Goal: Information Seeking & Learning: Find contact information

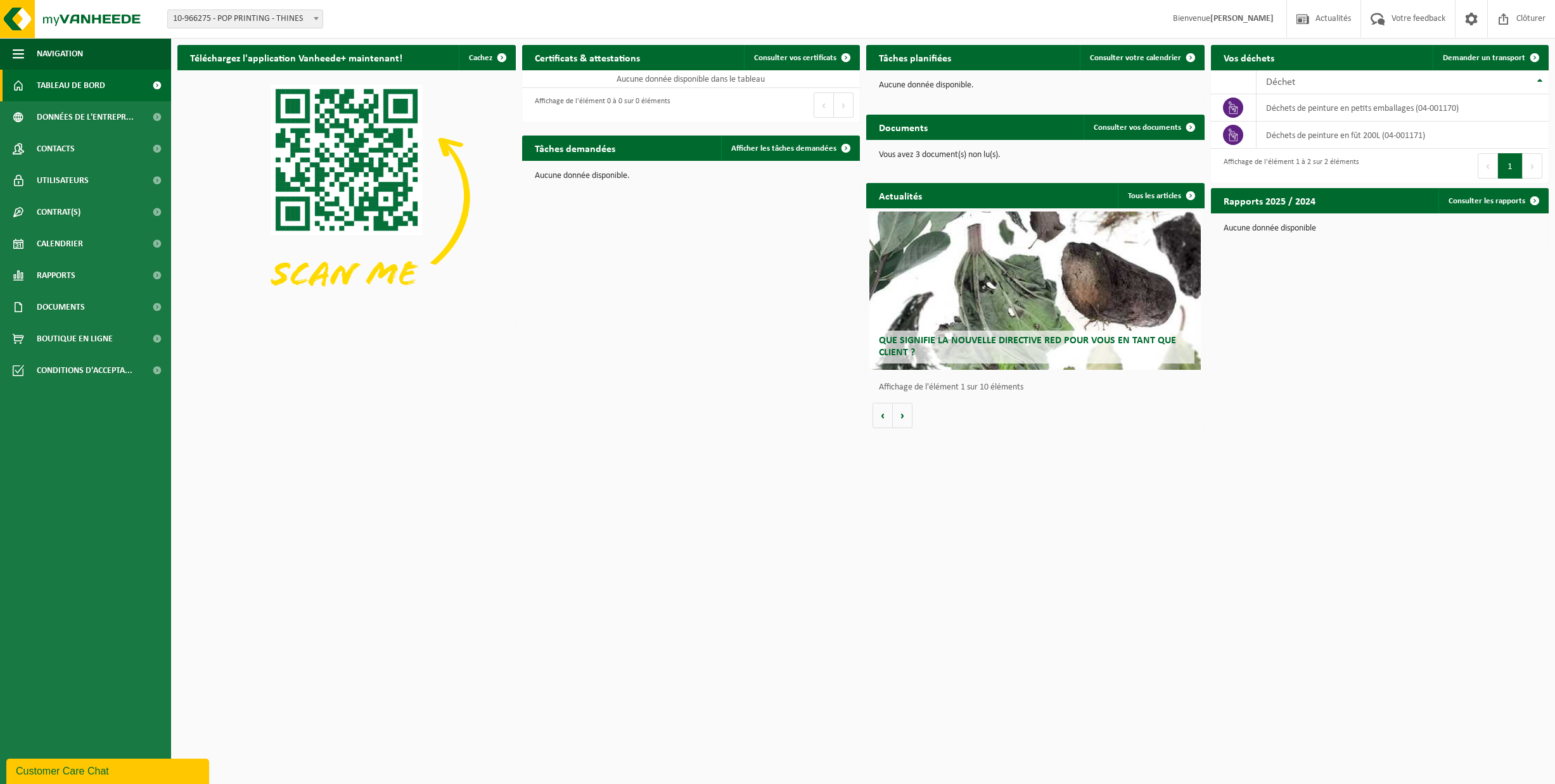
click at [1236, 18] on strong "[PERSON_NAME]" at bounding box center [1243, 18] width 64 height 9
click at [1245, 17] on strong "[PERSON_NAME]" at bounding box center [1243, 18] width 64 height 9
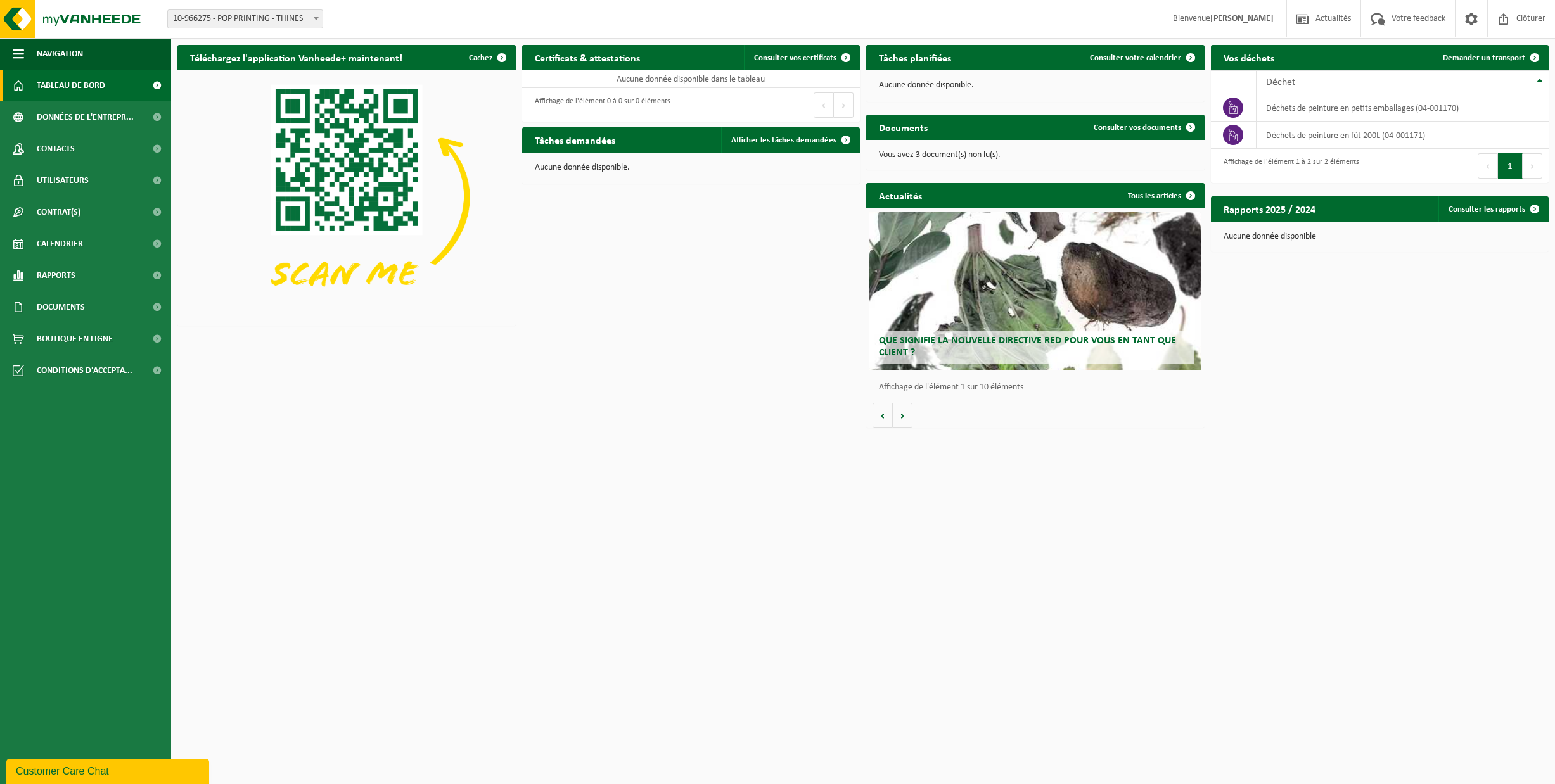
click at [1254, 21] on strong "[PERSON_NAME]" at bounding box center [1243, 18] width 64 height 9
click at [1254, 18] on strong "[PERSON_NAME]" at bounding box center [1243, 18] width 64 height 9
click at [19, 54] on span "button" at bounding box center [19, 54] width 12 height 32
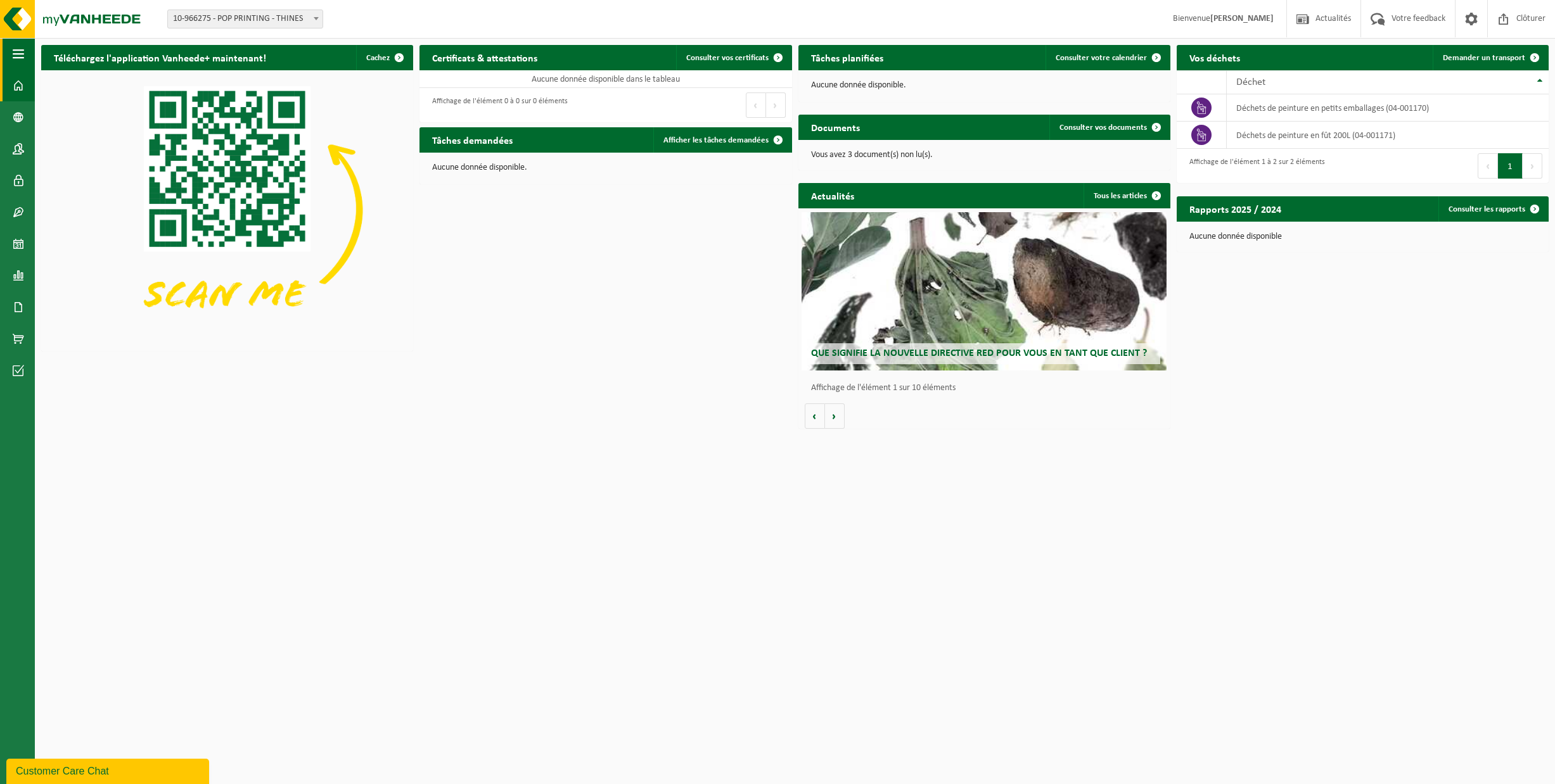
click at [19, 54] on span "button" at bounding box center [19, 54] width 12 height 32
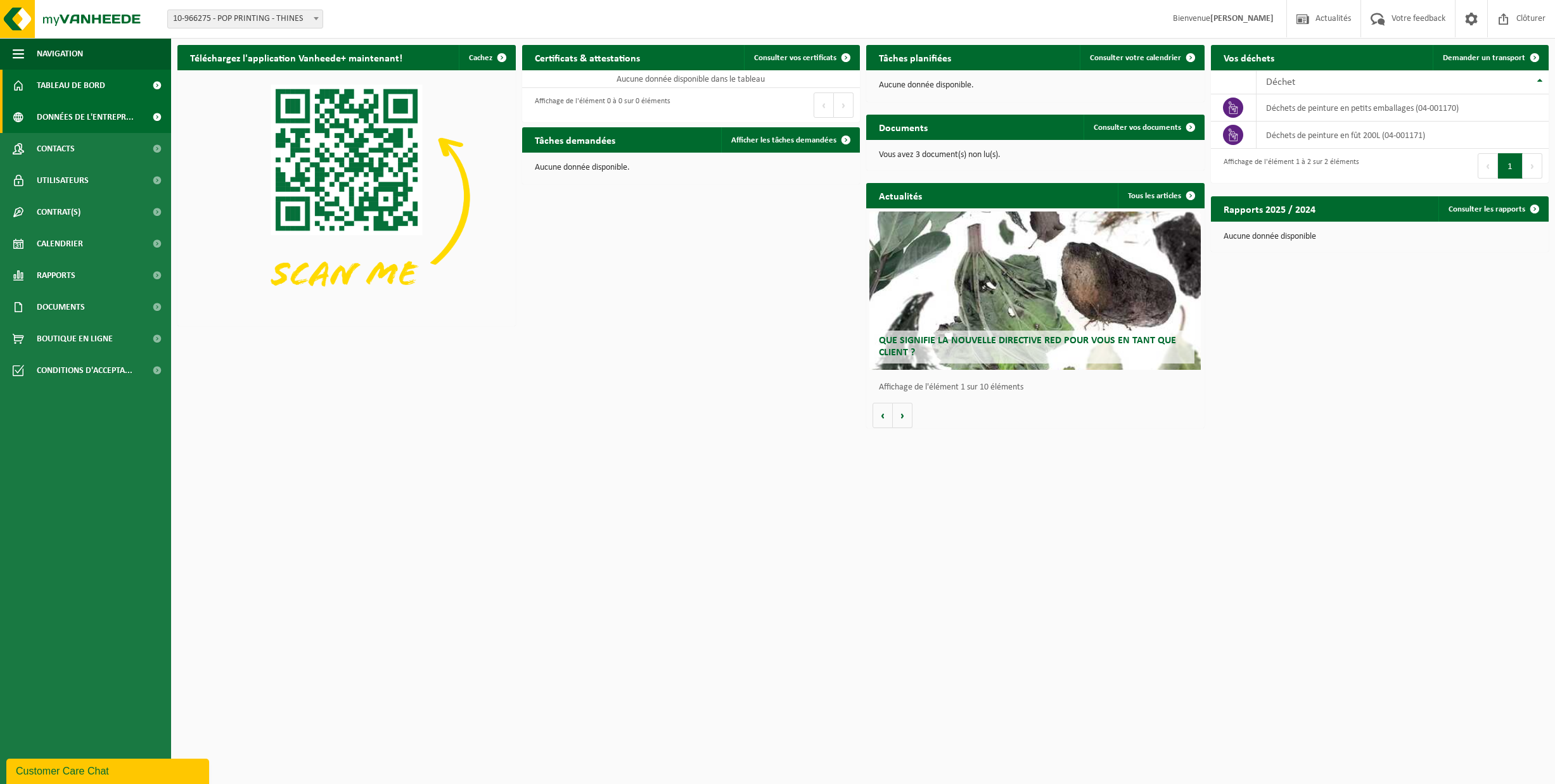
click at [62, 116] on span "Données de l'entrepr..." at bounding box center [85, 117] width 97 height 32
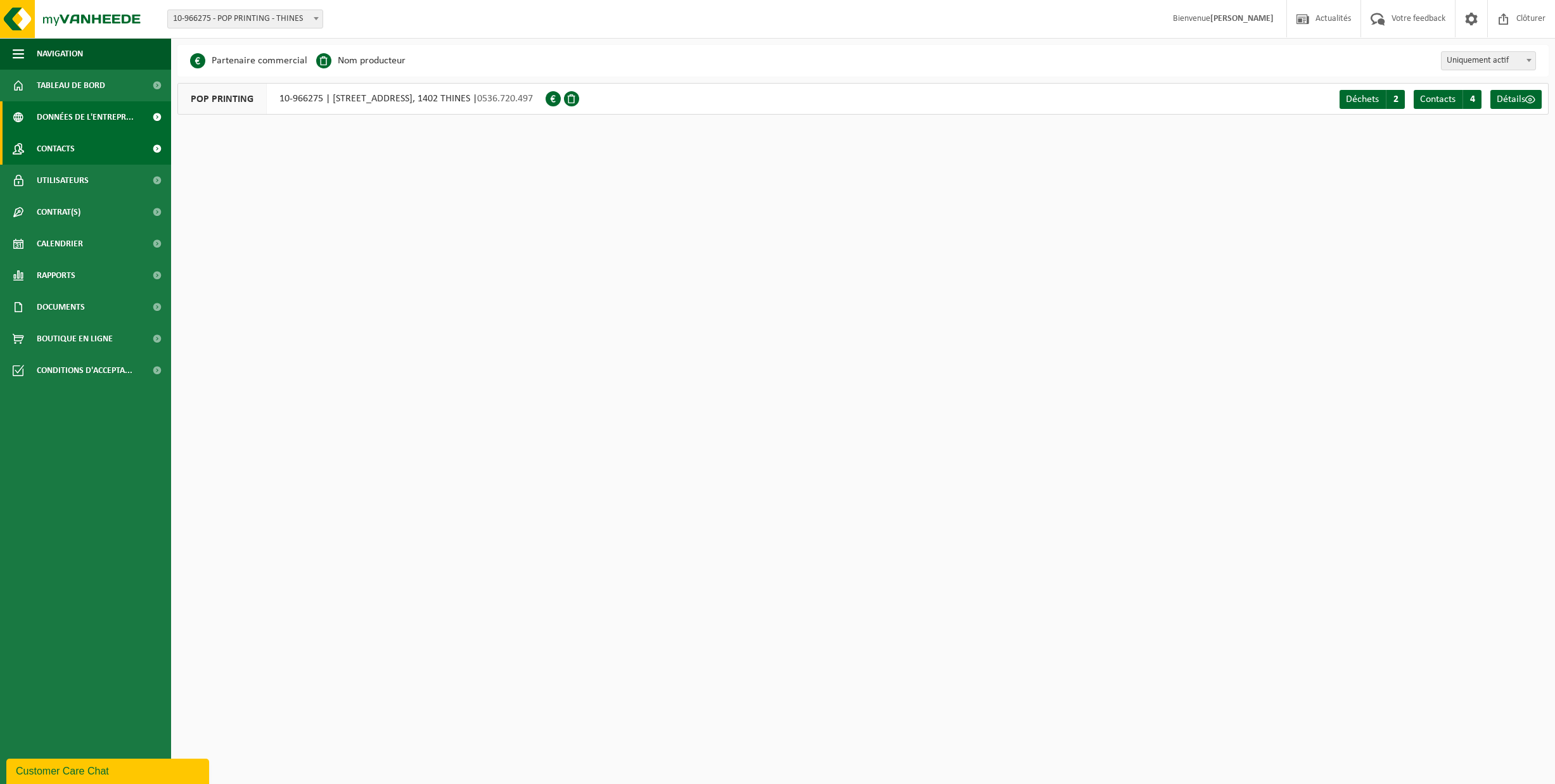
click at [56, 147] on span "Contacts" at bounding box center [56, 149] width 38 height 32
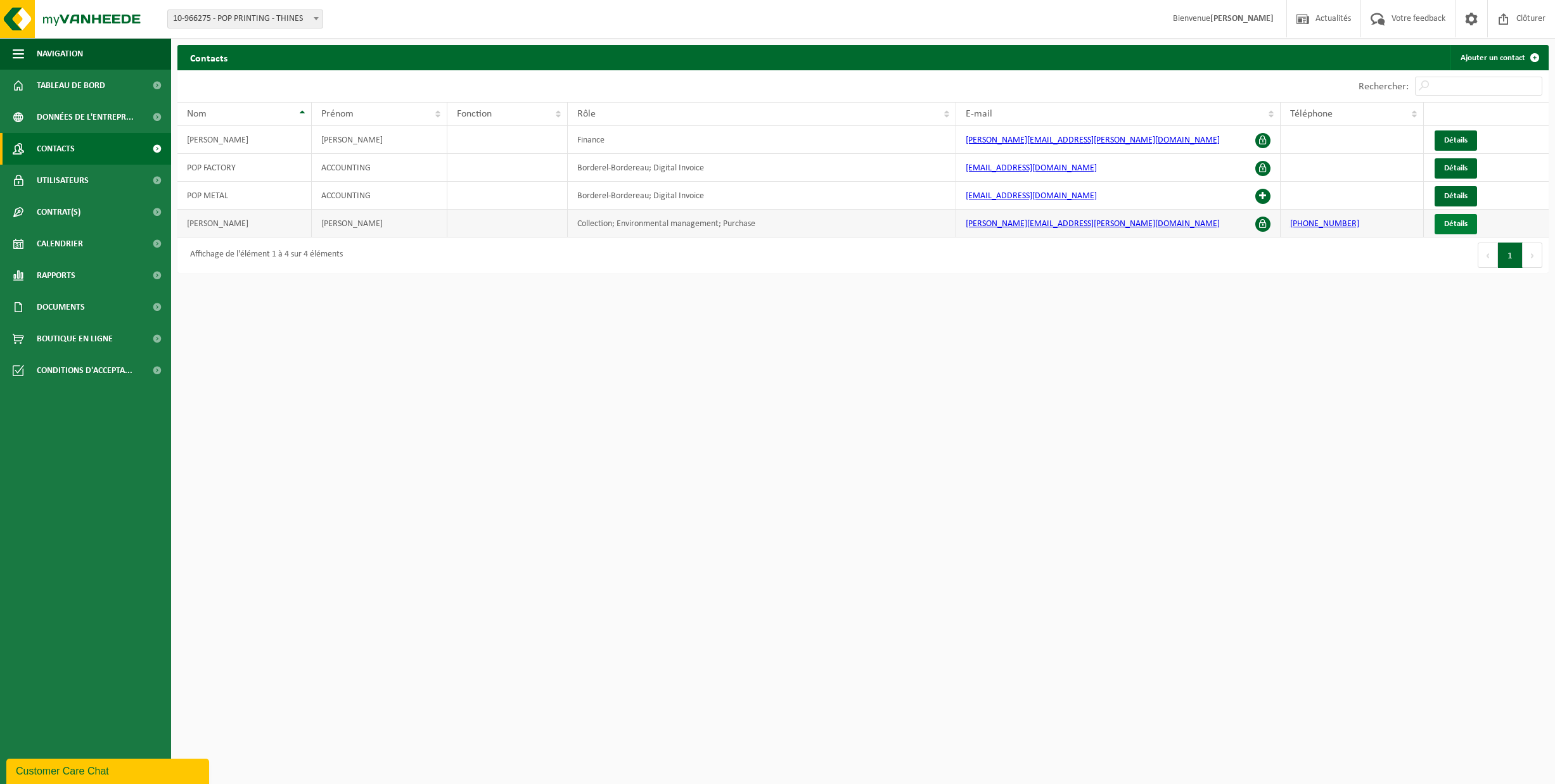
click at [1459, 225] on span "Détails" at bounding box center [1456, 223] width 23 height 8
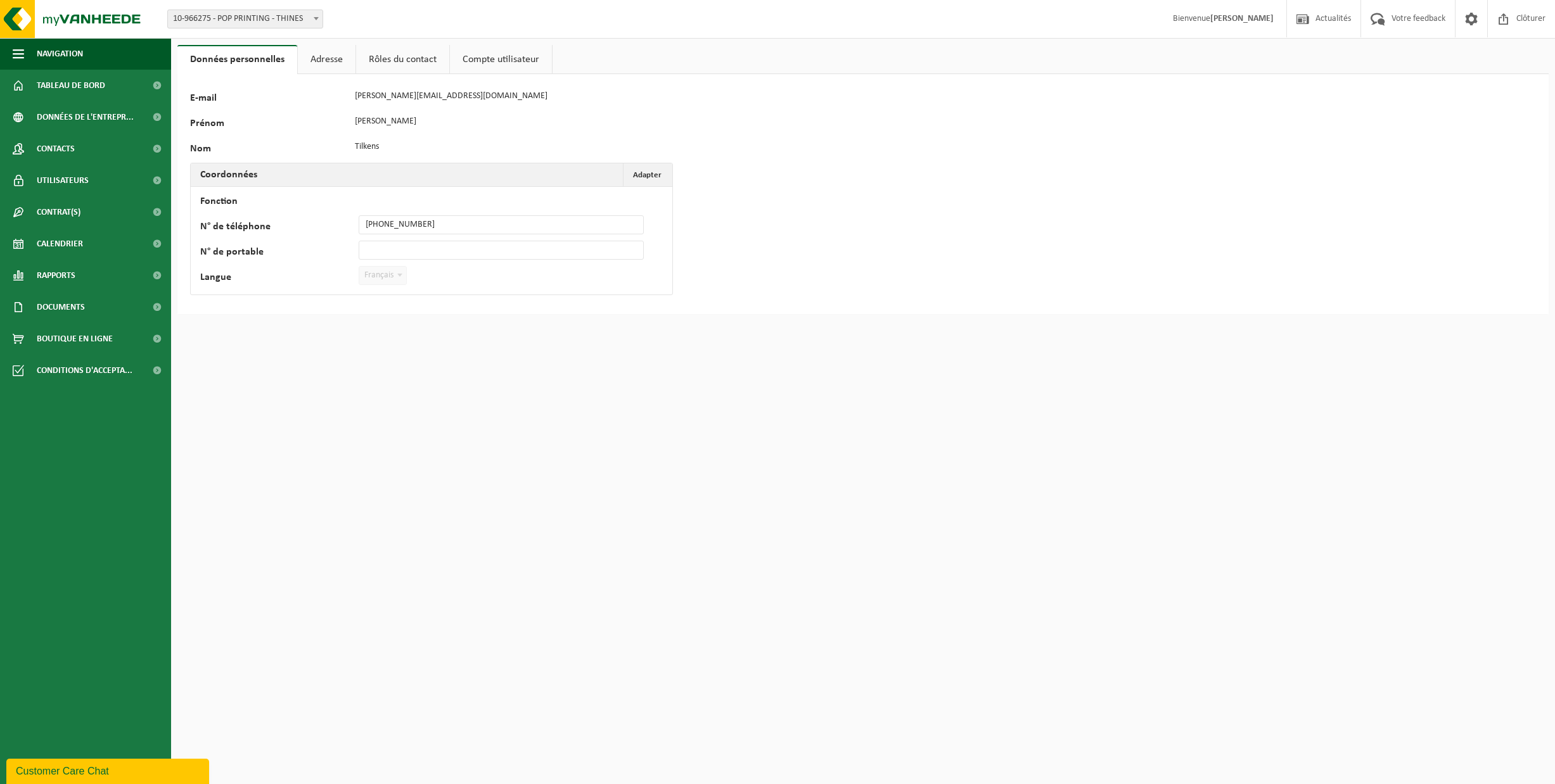
click at [511, 57] on link "Compte utilisateur" at bounding box center [500, 59] width 102 height 29
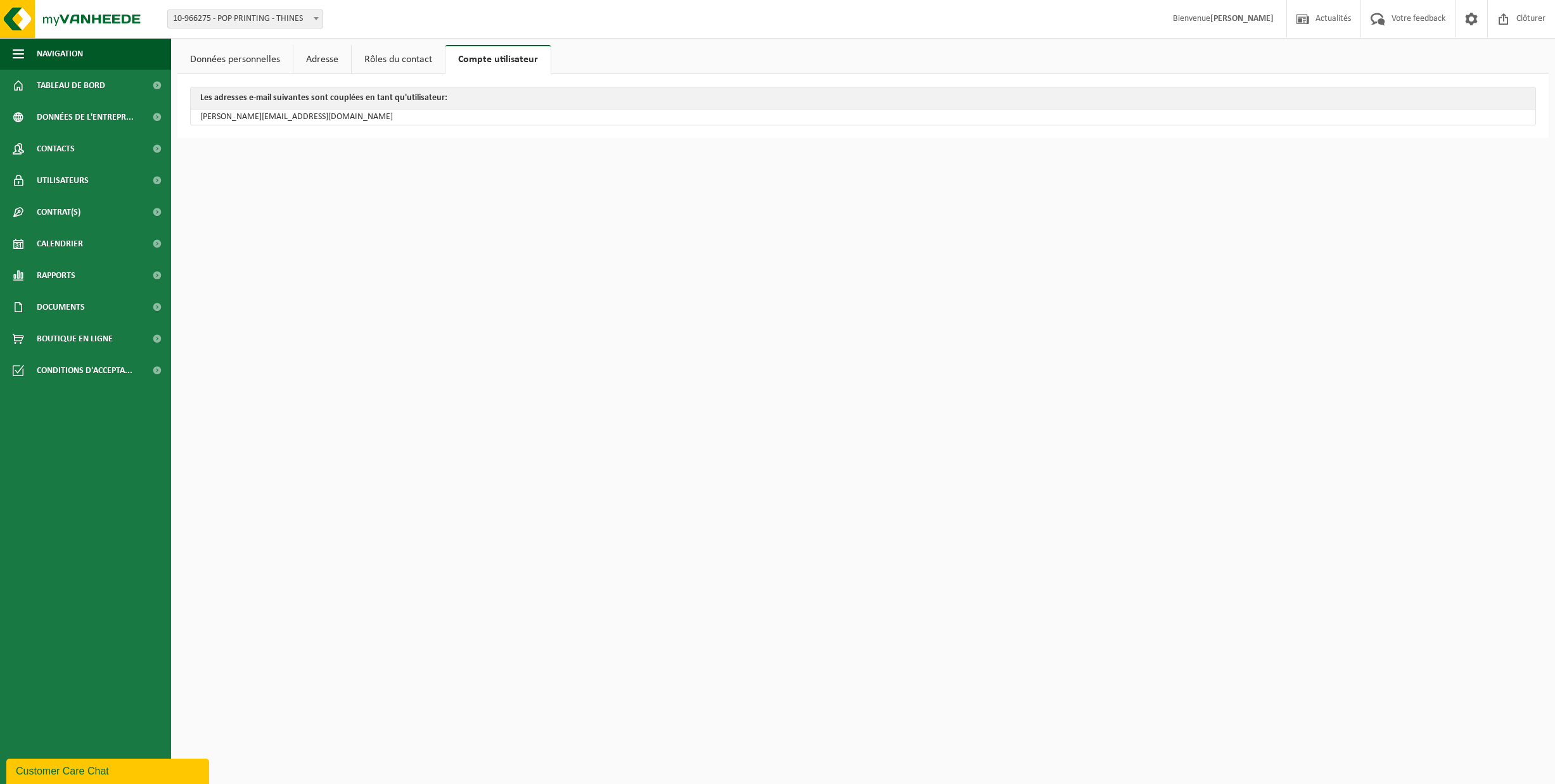
click at [287, 121] on td "frederic.tilkens@pop-solutions.be" at bounding box center [863, 117] width 1345 height 15
click at [287, 120] on td "frederic.tilkens@pop-solutions.be" at bounding box center [863, 117] width 1345 height 15
click at [318, 18] on b at bounding box center [316, 19] width 5 height 3
click at [317, 17] on b at bounding box center [316, 19] width 5 height 3
click at [390, 59] on link "Rôles du contact" at bounding box center [398, 59] width 93 height 29
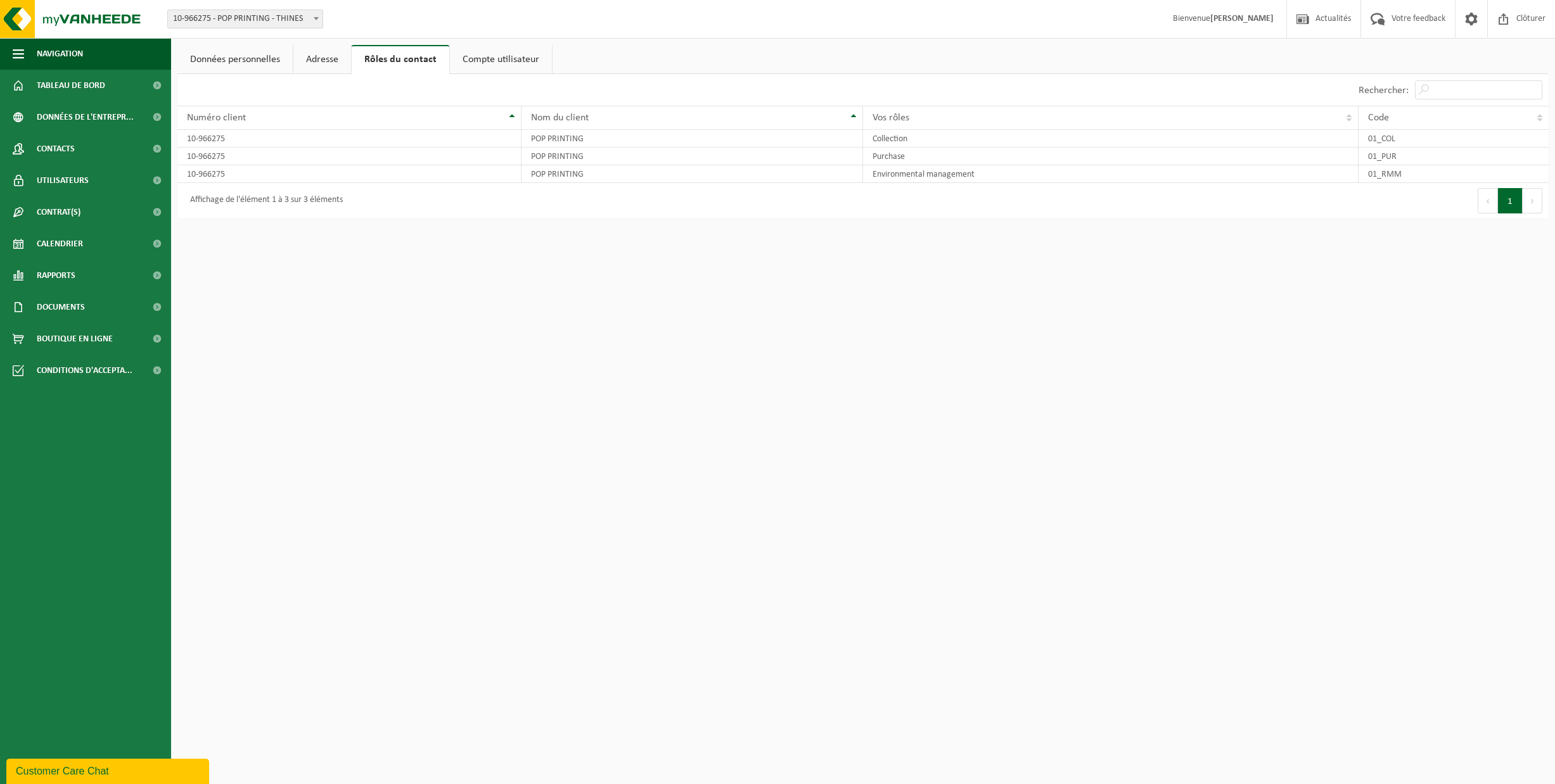
click at [315, 58] on link "Adresse" at bounding box center [322, 59] width 58 height 29
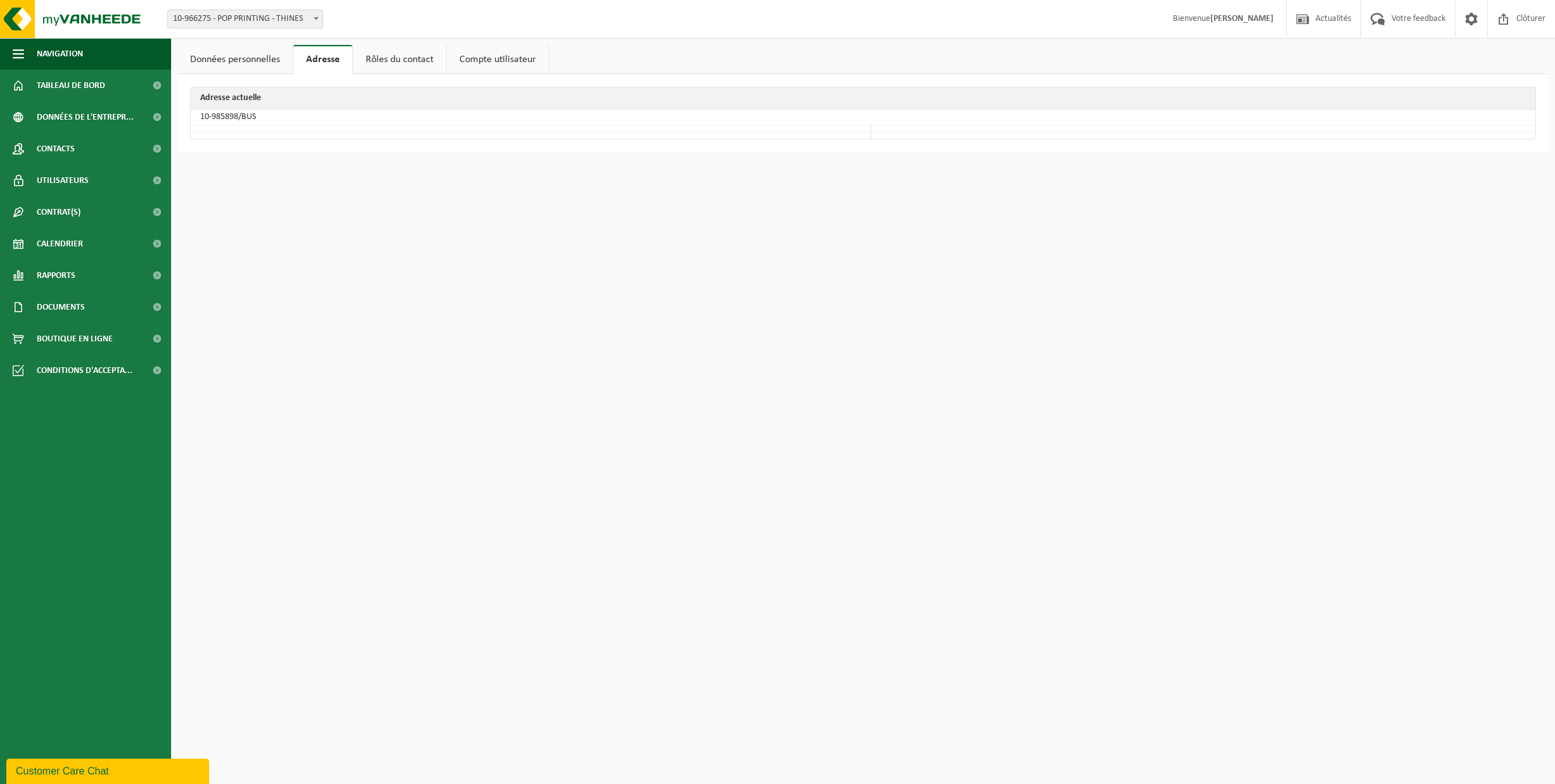
click at [239, 59] on link "Données personnelles" at bounding box center [235, 59] width 116 height 29
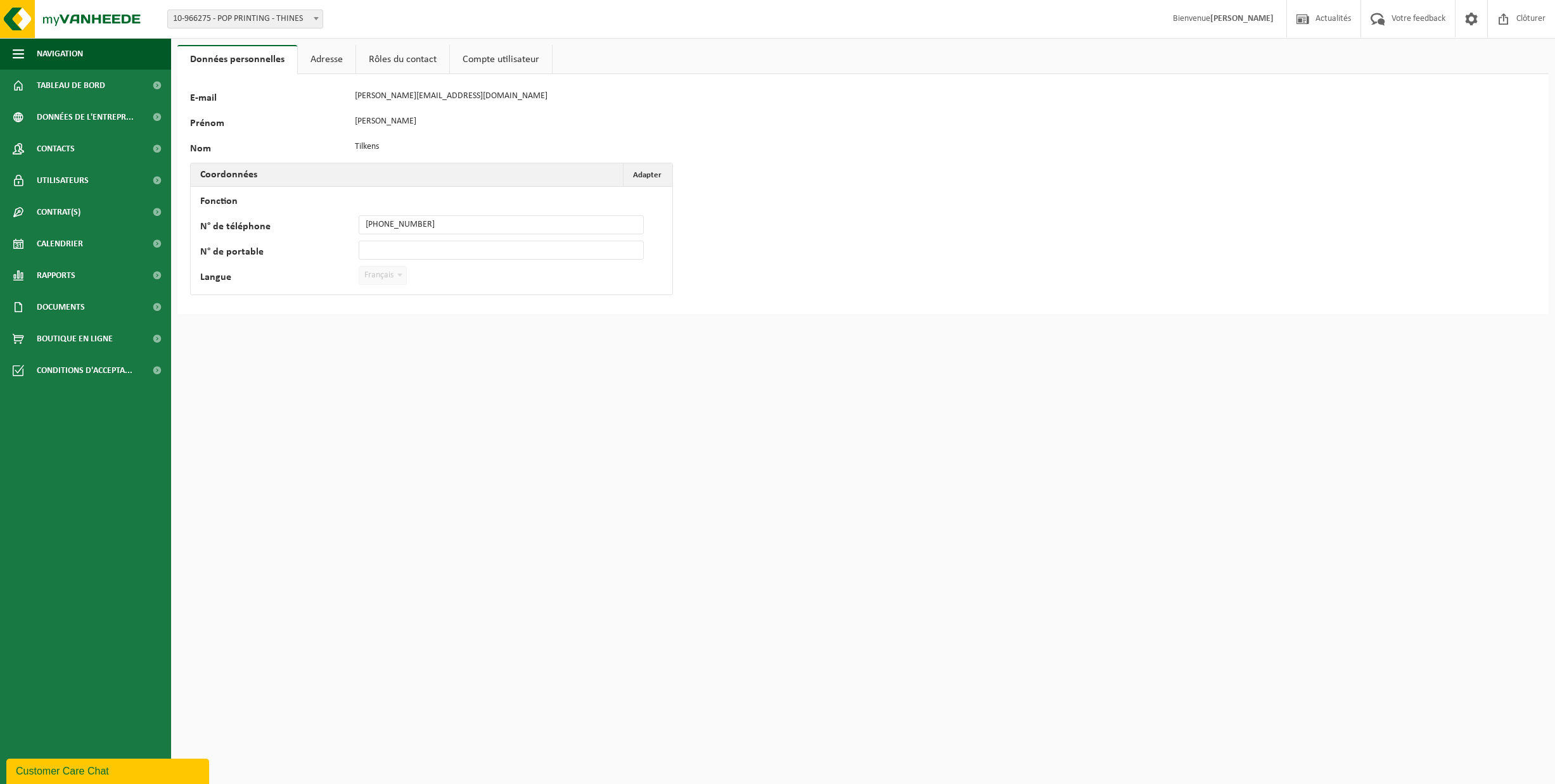
click at [1232, 20] on strong "[PERSON_NAME]" at bounding box center [1243, 18] width 64 height 9
click at [1525, 21] on span "Clôturer" at bounding box center [1531, 19] width 35 height 38
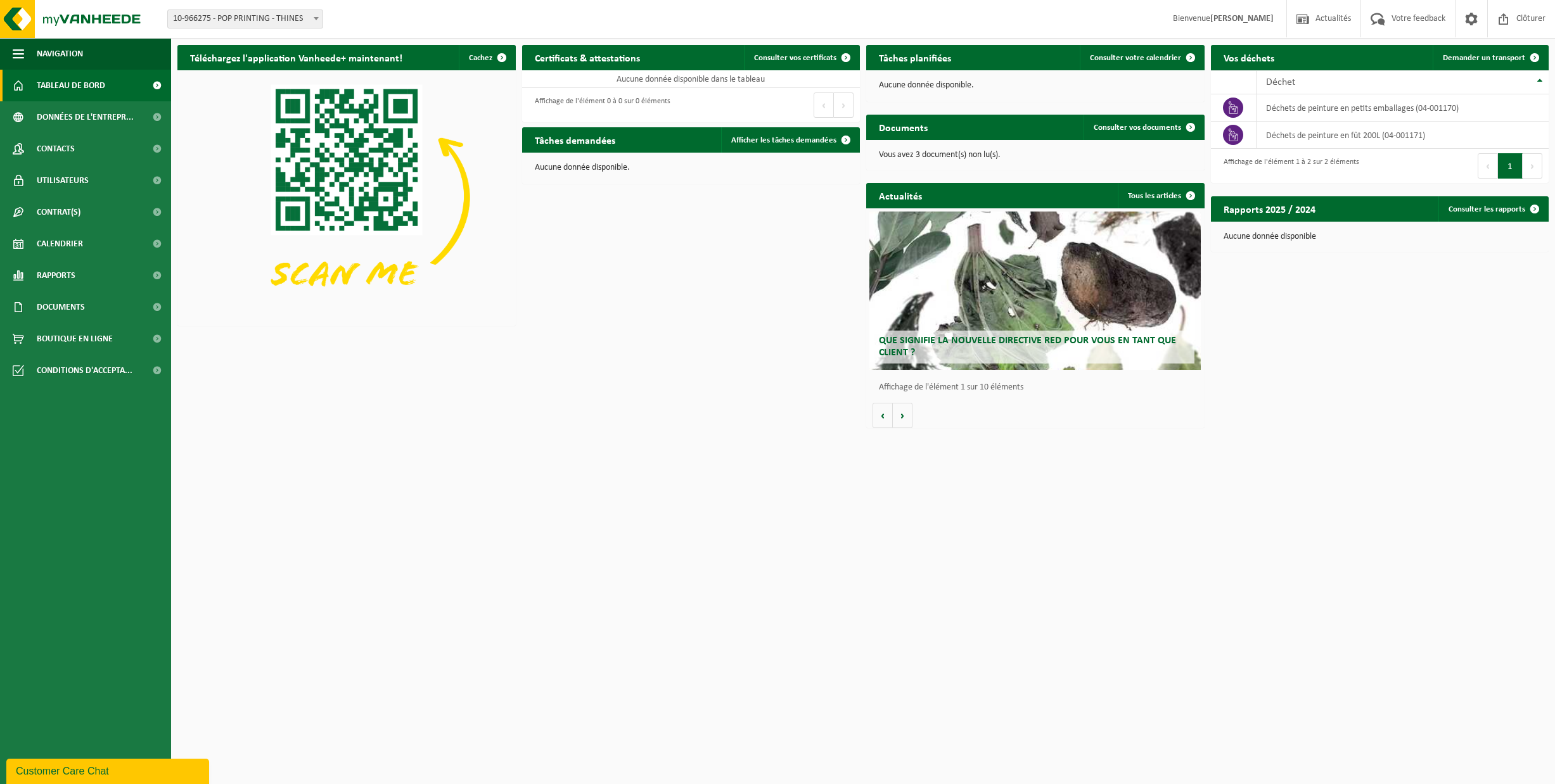
click at [85, 85] on span "Tableau de bord" at bounding box center [71, 85] width 69 height 32
click at [92, 119] on span "Données de l'entrepr..." at bounding box center [85, 117] width 97 height 32
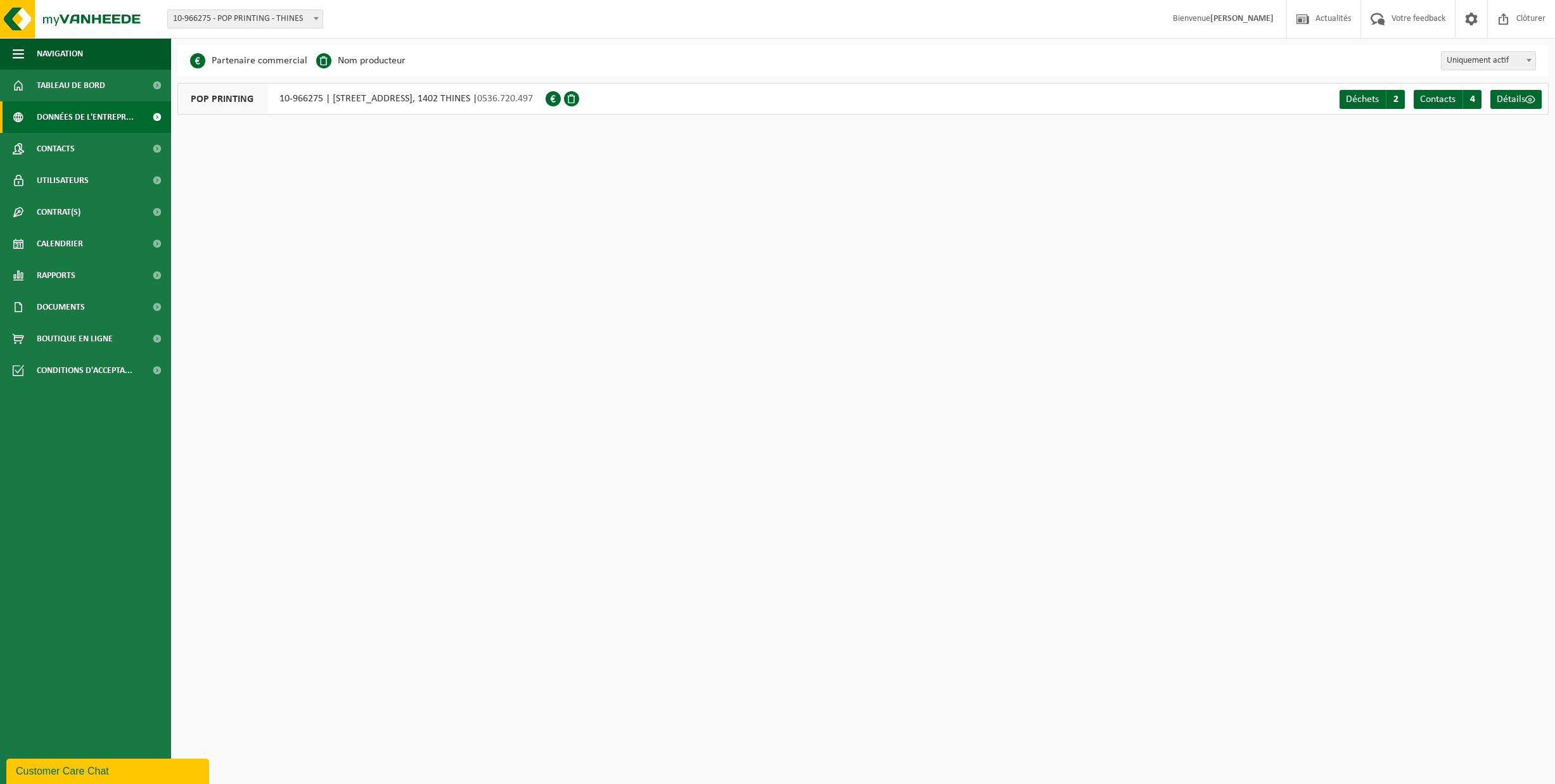
click at [157, 118] on span at bounding box center [156, 117] width 28 height 32
click at [158, 149] on span at bounding box center [156, 149] width 28 height 32
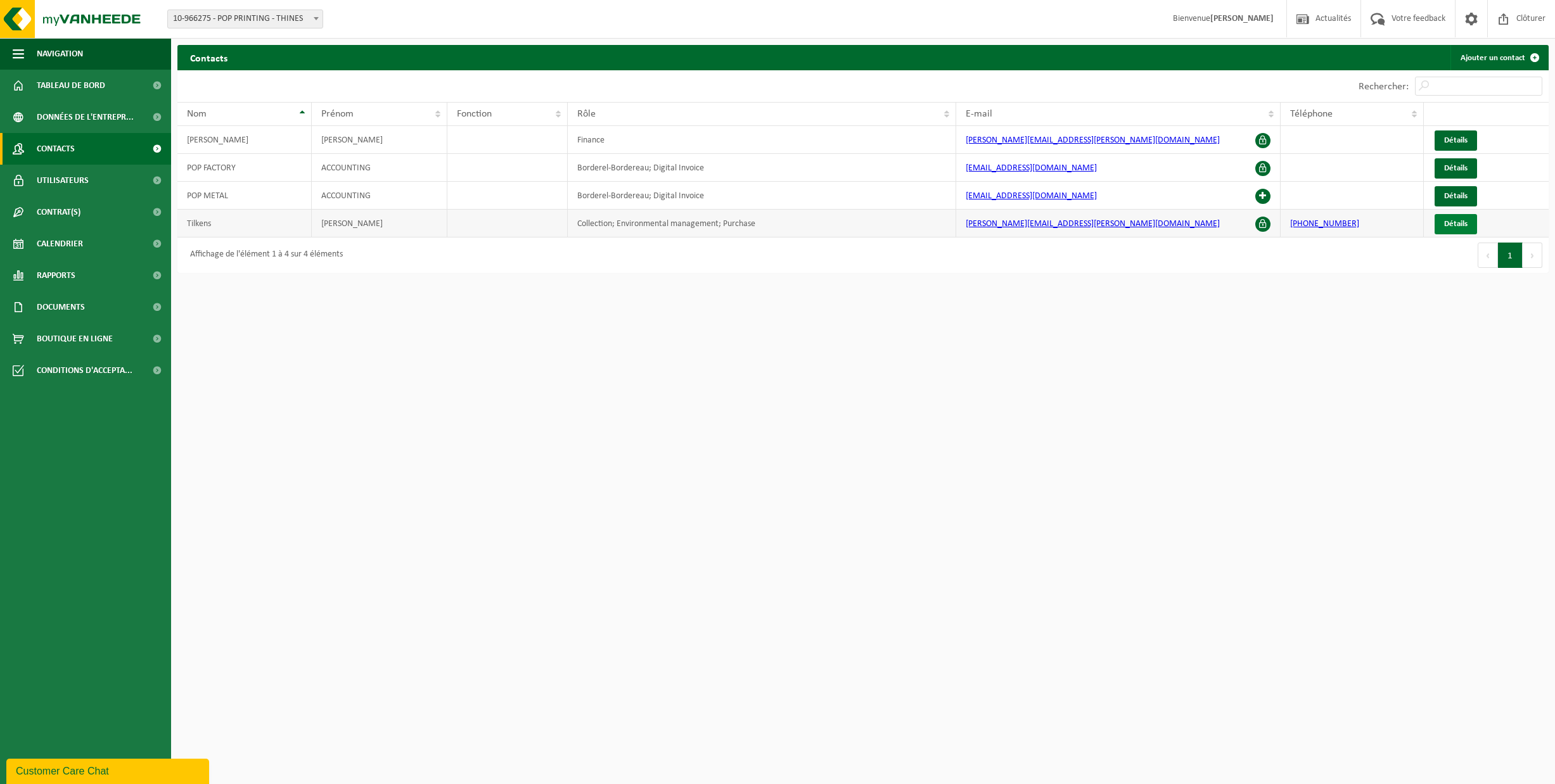
click at [1460, 222] on span "Détails" at bounding box center [1456, 223] width 23 height 8
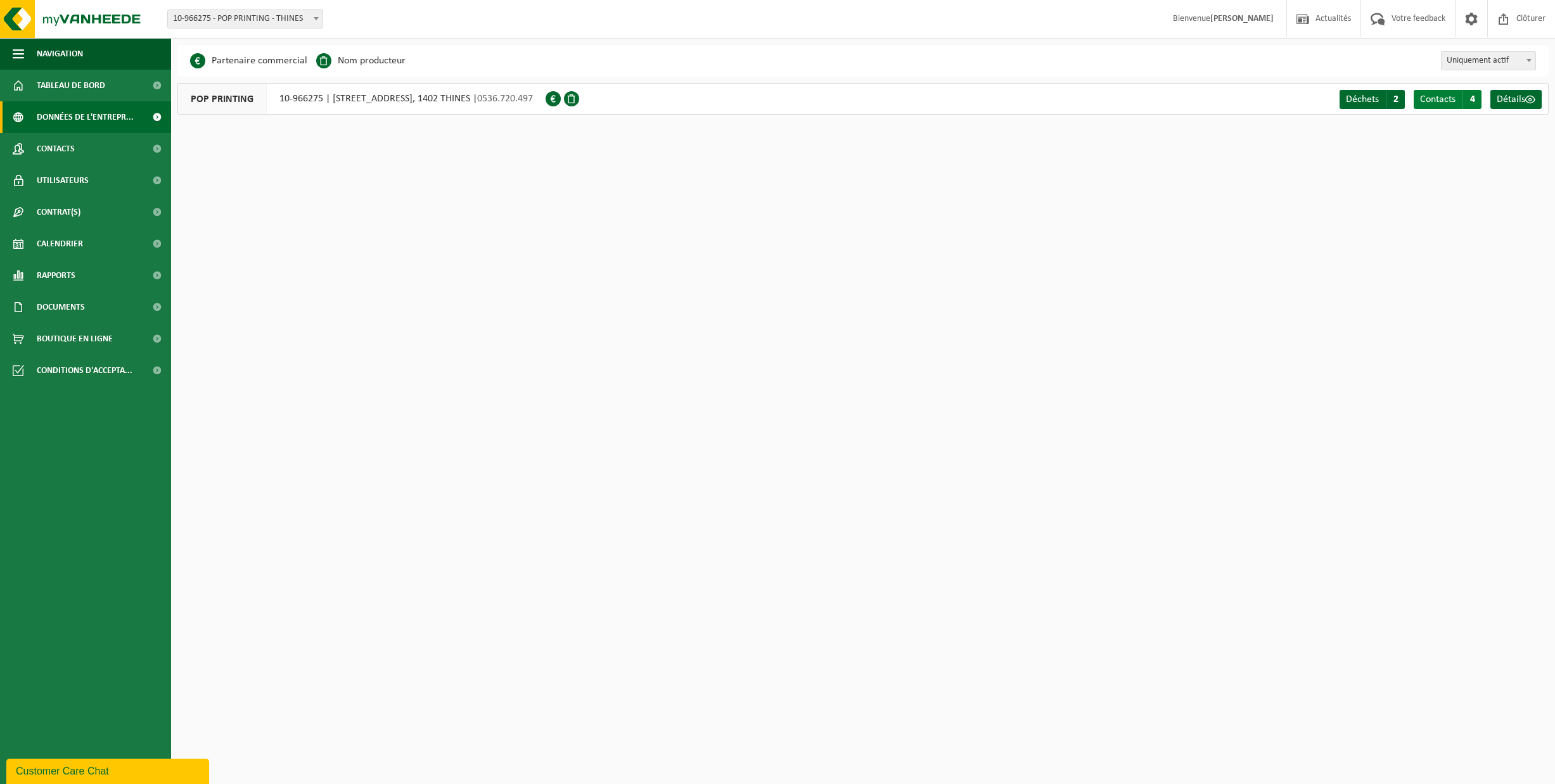
click at [1461, 99] on link "Contacts C 4" at bounding box center [1448, 99] width 68 height 19
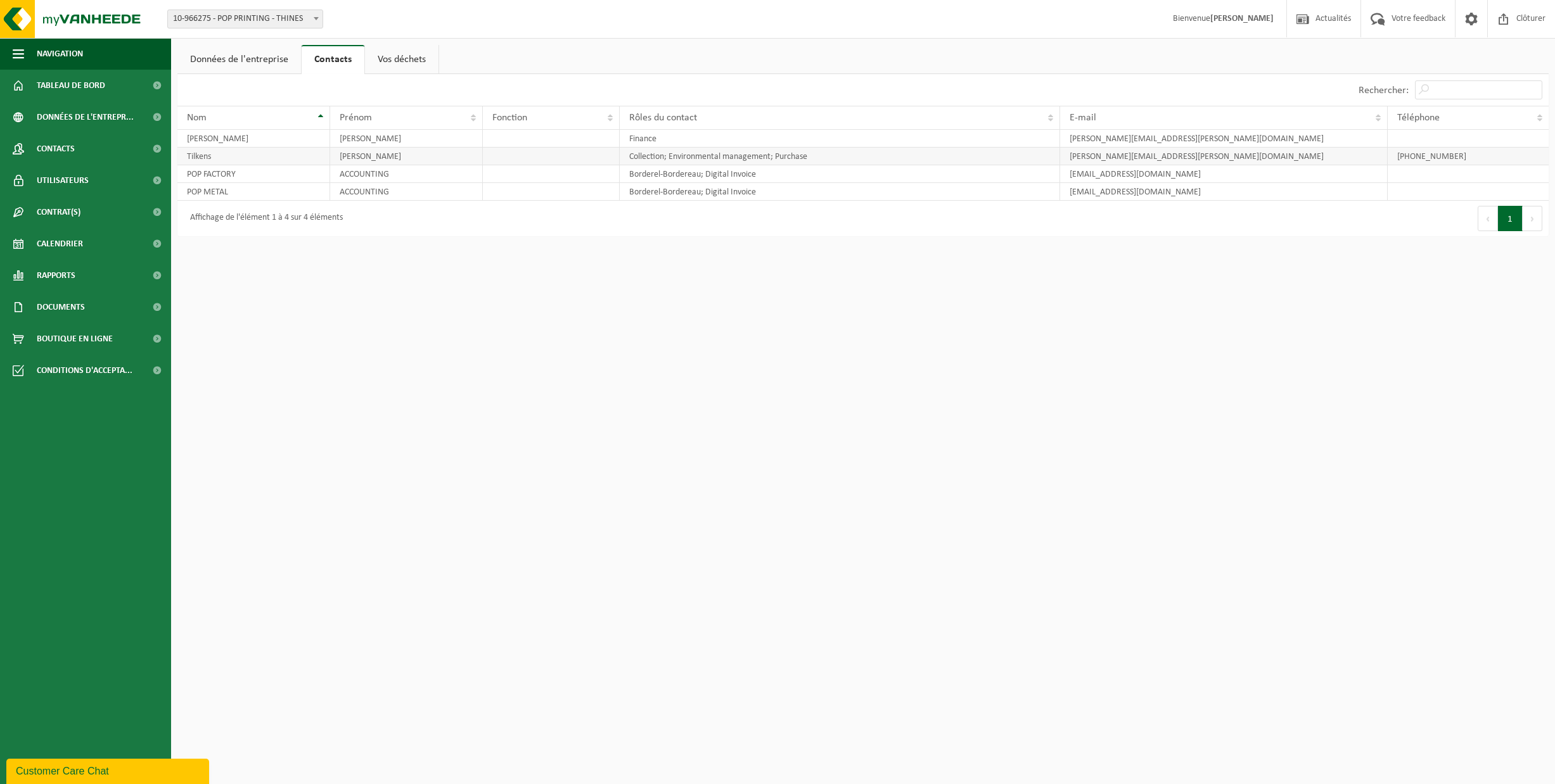
click at [236, 152] on td "Tilkens" at bounding box center [253, 156] width 153 height 18
click at [356, 158] on td "Frédéric" at bounding box center [407, 156] width 153 height 18
click at [743, 155] on td "Collection; Environmental management; Purchase" at bounding box center [839, 156] width 440 height 18
click at [1422, 157] on td "+32475263550" at bounding box center [1468, 156] width 161 height 18
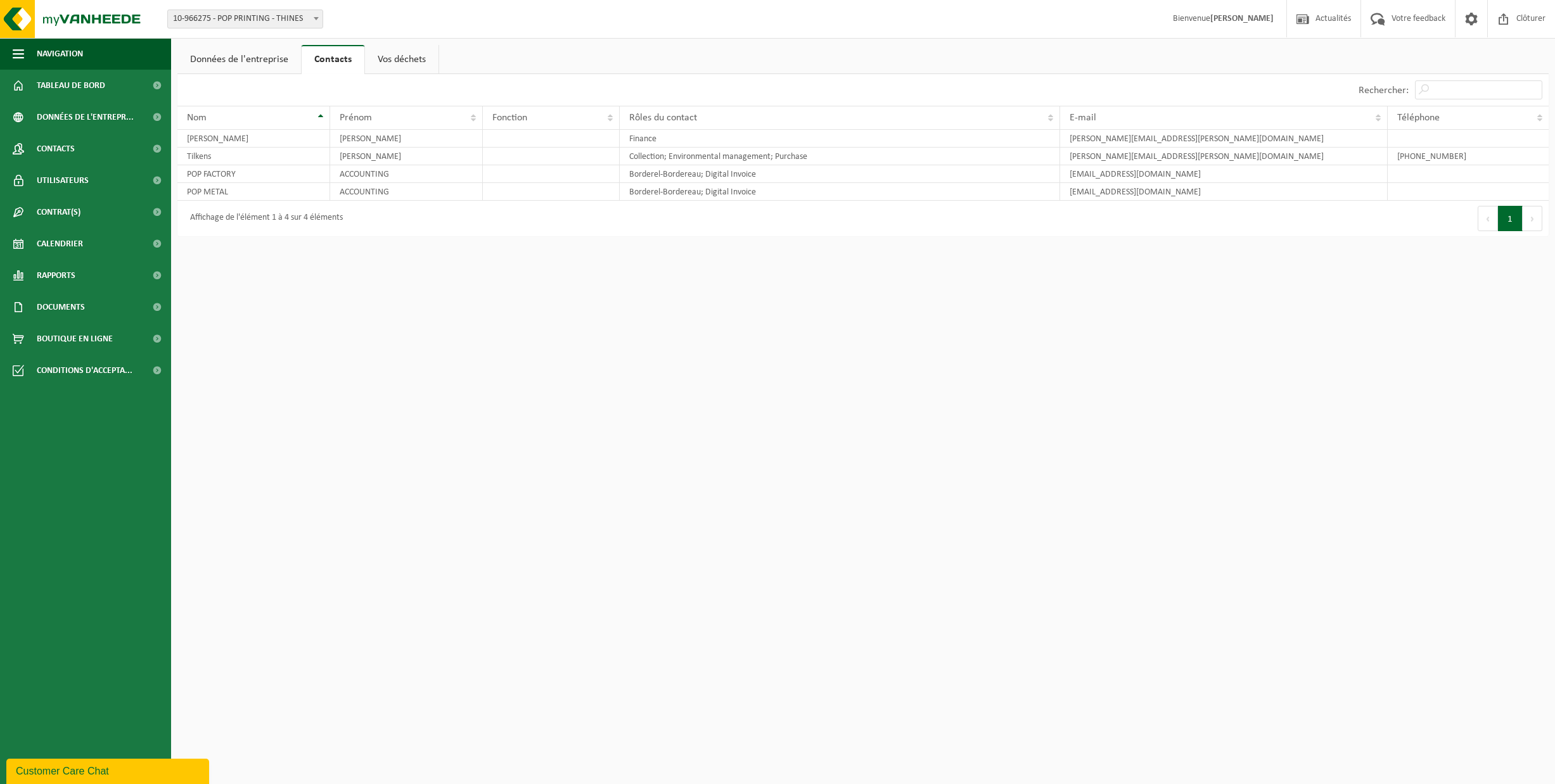
click at [237, 56] on link "Données de l'entreprise" at bounding box center [239, 59] width 124 height 29
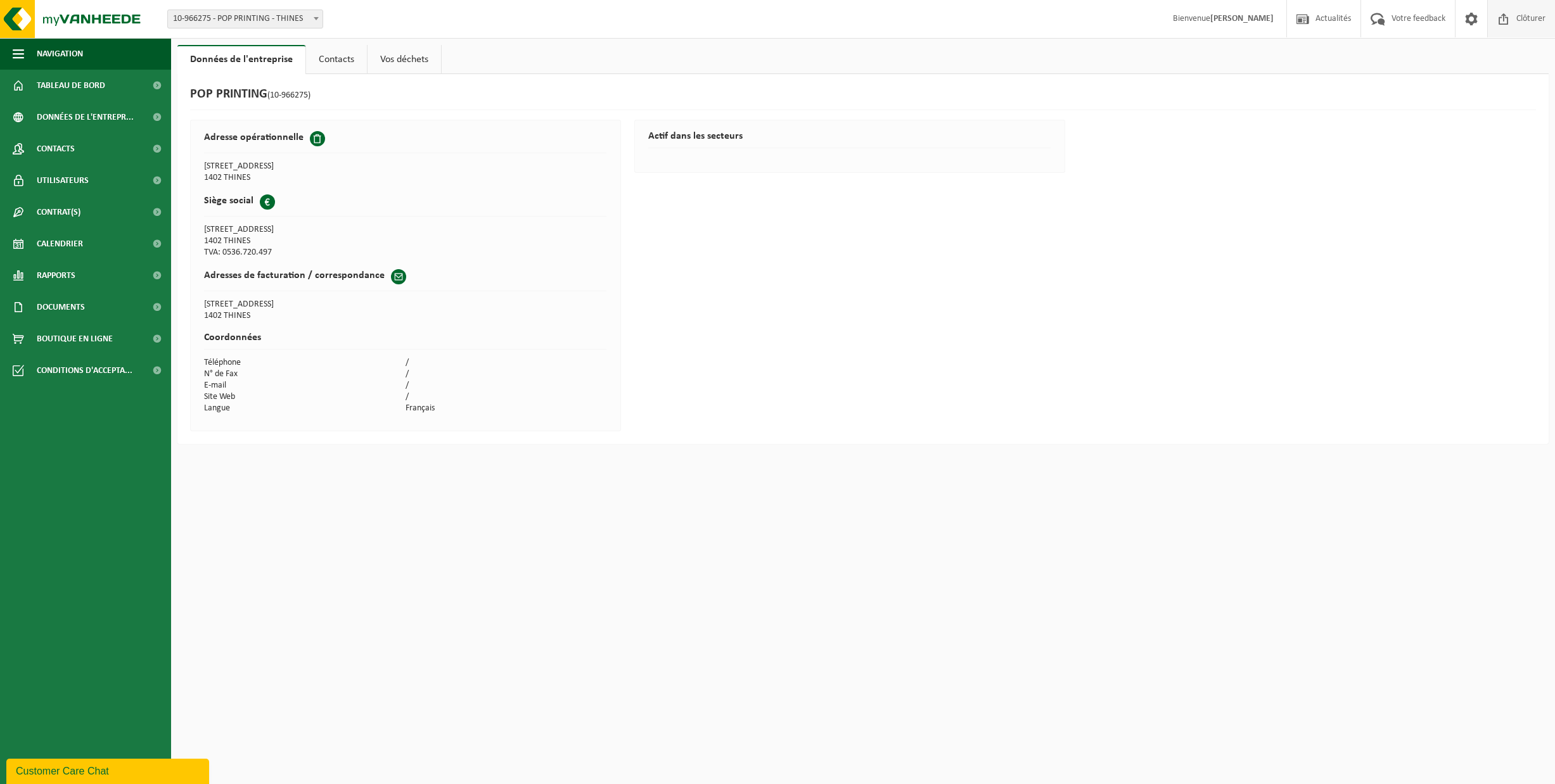
click at [1535, 22] on span "Clôturer" at bounding box center [1531, 19] width 35 height 38
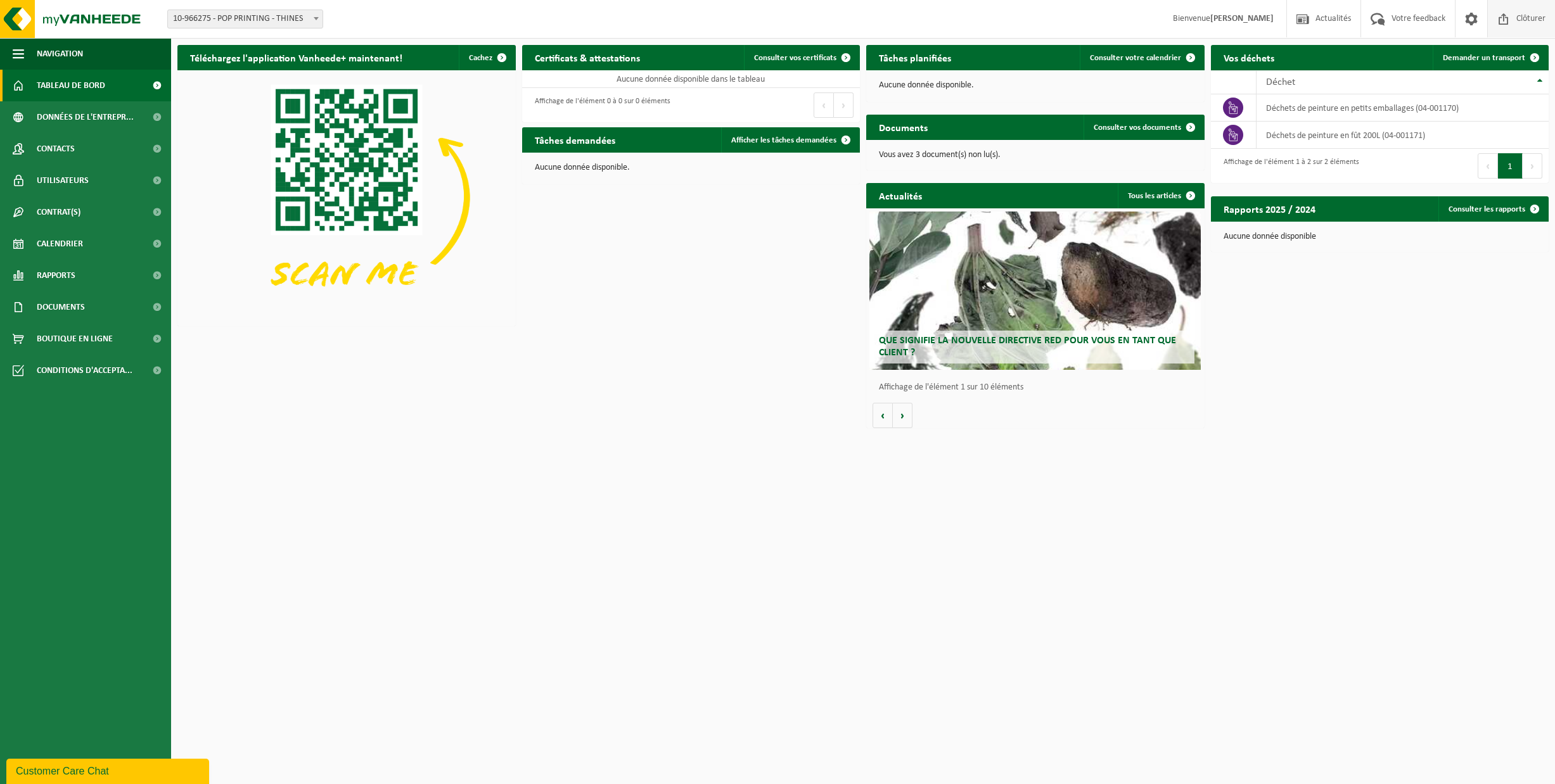
click at [1529, 23] on span "Clôturer" at bounding box center [1531, 19] width 35 height 38
